Goal: Information Seeking & Learning: Check status

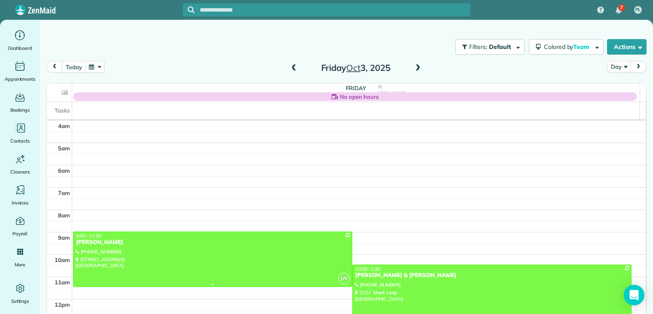
scroll to position [67, 0]
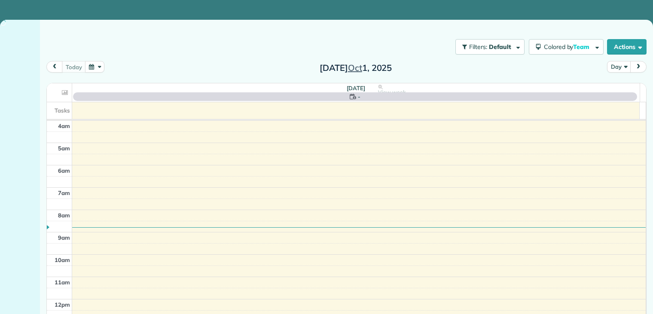
scroll to position [67, 0]
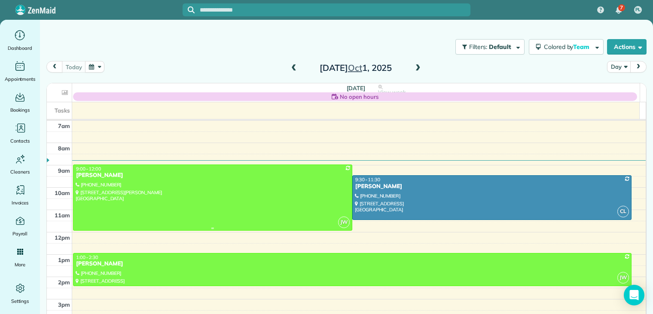
click at [112, 182] on div at bounding box center [212, 198] width 278 height 66
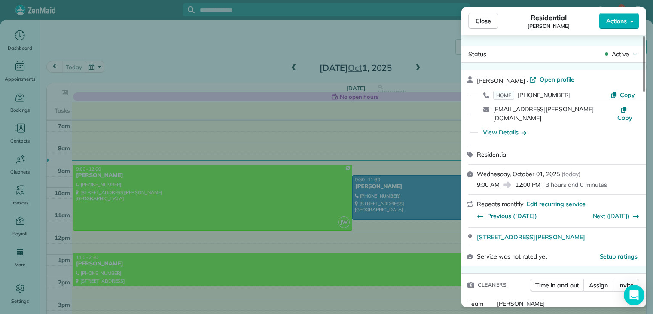
click at [526, 128] on icon "button" at bounding box center [523, 132] width 5 height 9
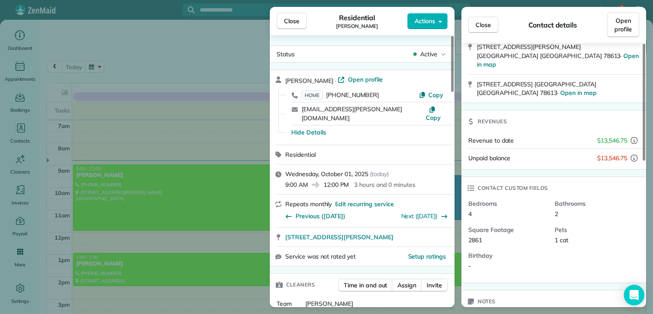
scroll to position [301, 0]
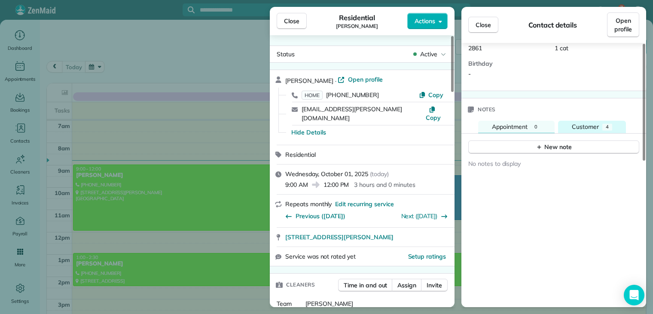
click at [593, 123] on span "Customer" at bounding box center [585, 127] width 27 height 8
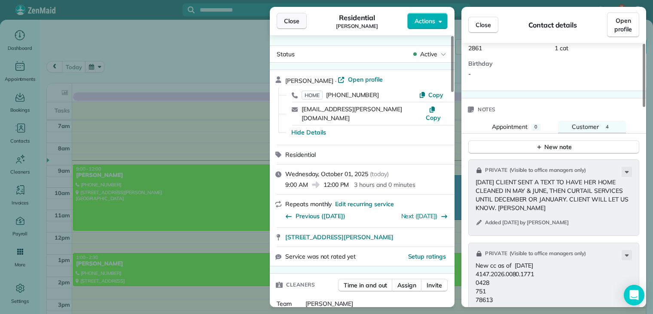
click at [299, 21] on button "Close" at bounding box center [292, 21] width 30 height 16
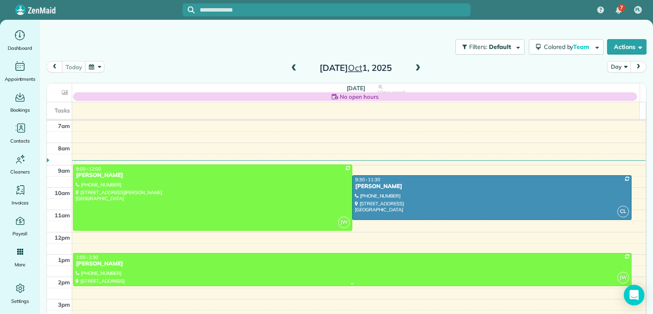
click at [115, 262] on div "Kelly Babbitt" at bounding box center [352, 263] width 553 height 7
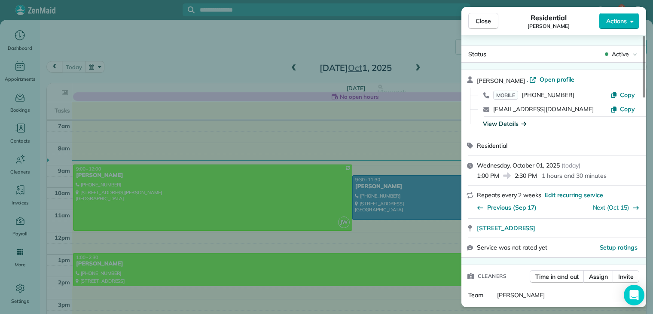
click at [524, 122] on icon "button" at bounding box center [523, 124] width 5 height 4
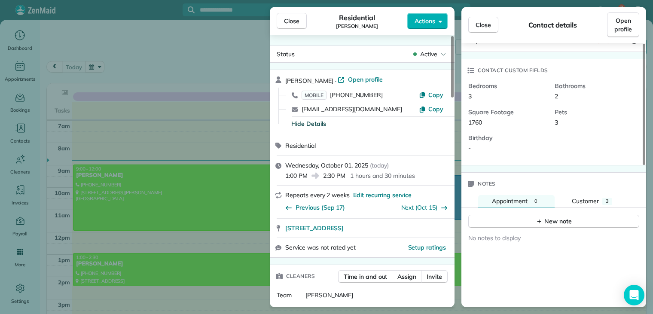
scroll to position [258, 0]
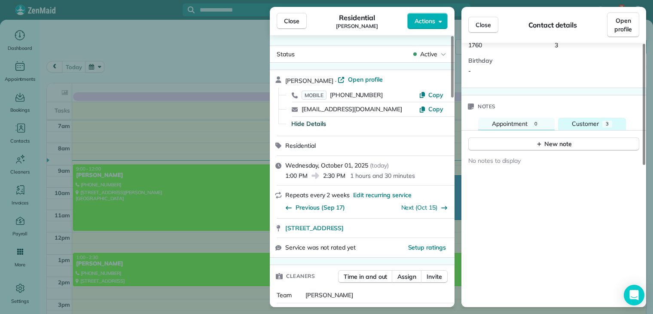
click at [595, 120] on span "Customer" at bounding box center [585, 124] width 27 height 8
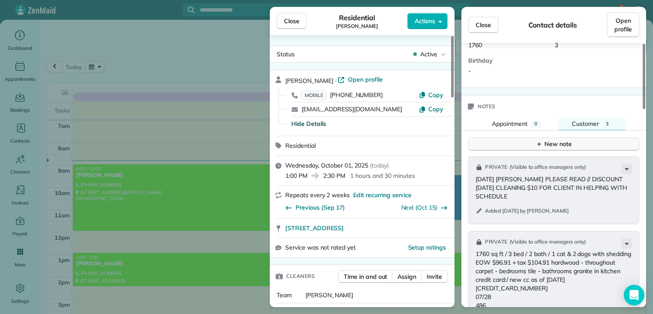
scroll to position [344, 0]
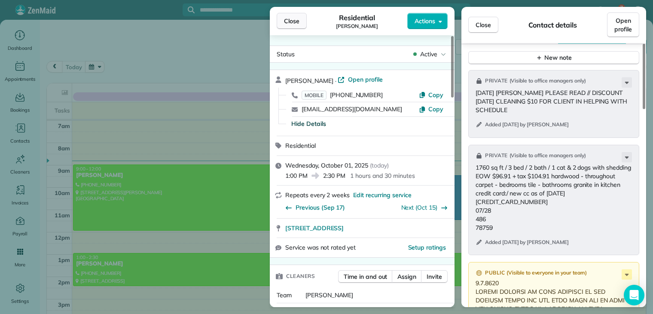
click at [295, 24] on span "Close" at bounding box center [291, 21] width 15 height 9
